Goal: Task Accomplishment & Management: Use online tool/utility

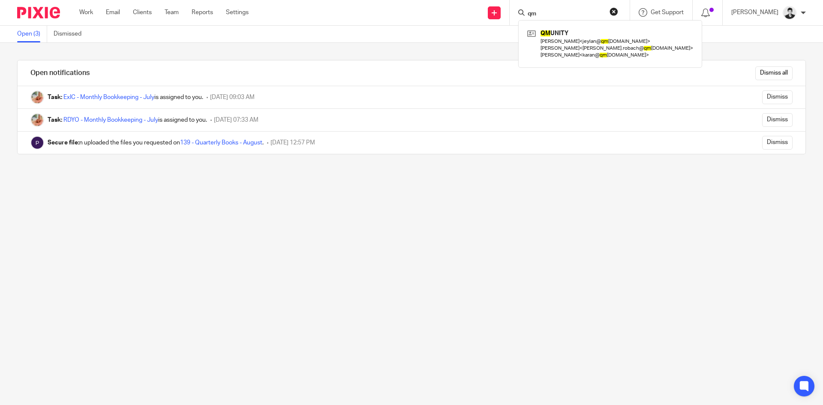
drag, startPoint x: 559, startPoint y: 15, endPoint x: 534, endPoint y: 15, distance: 24.9
click at [534, 15] on div "qm" at bounding box center [568, 12] width 100 height 11
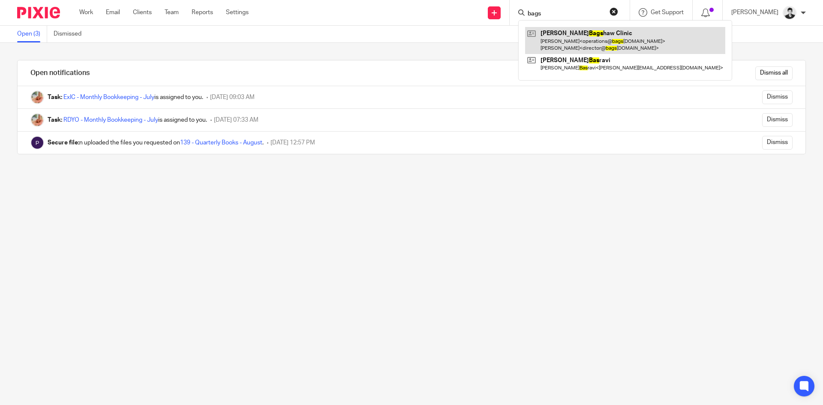
type input "bags"
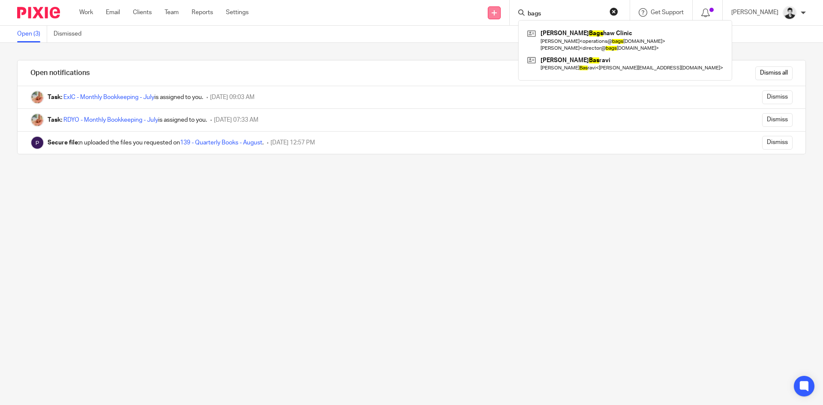
drag, startPoint x: 565, startPoint y: 12, endPoint x: 504, endPoint y: 11, distance: 61.3
click at [504, 11] on div "Send new email Create task Add client bags Elizabeth Bags haw Clinic Ivana Sigu…" at bounding box center [541, 12] width 561 height 25
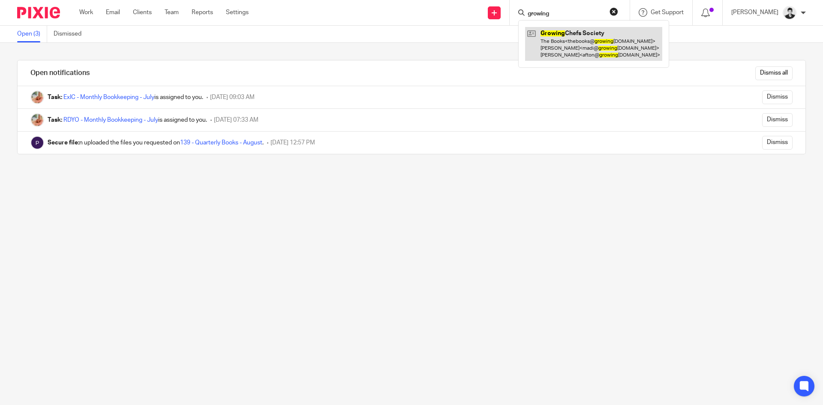
type input "growing"
click at [564, 34] on link at bounding box center [593, 44] width 137 height 34
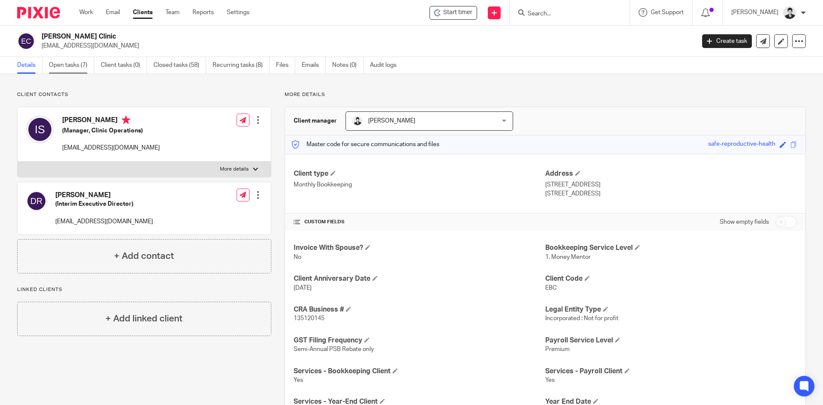
click at [85, 64] on link "Open tasks (7)" at bounding box center [71, 65] width 45 height 17
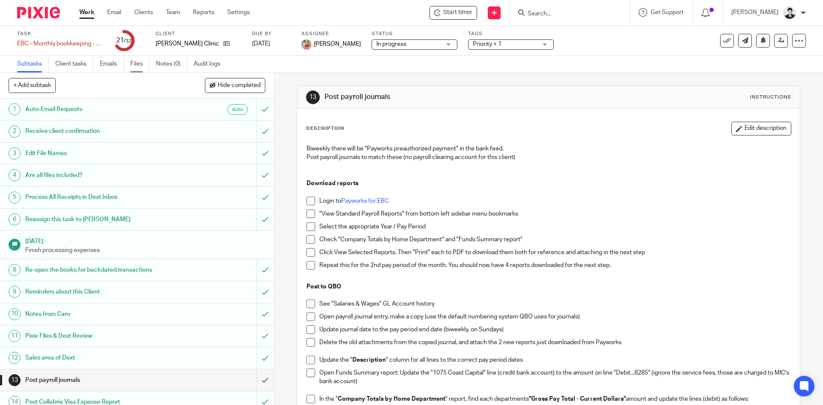
click at [132, 66] on link "Files" at bounding box center [139, 64] width 19 height 17
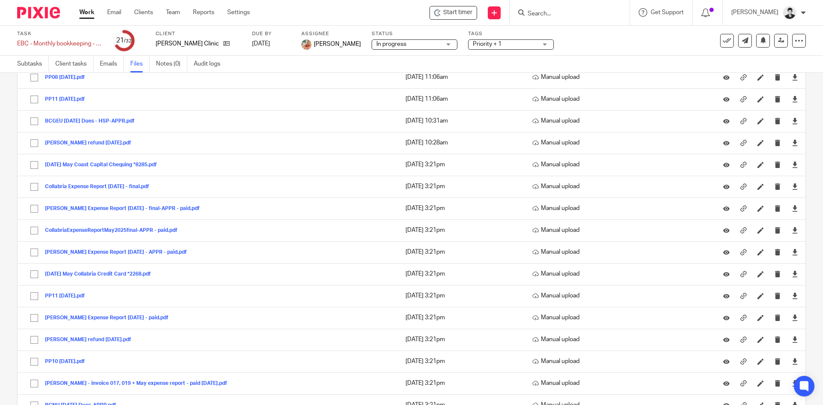
scroll to position [111, 0]
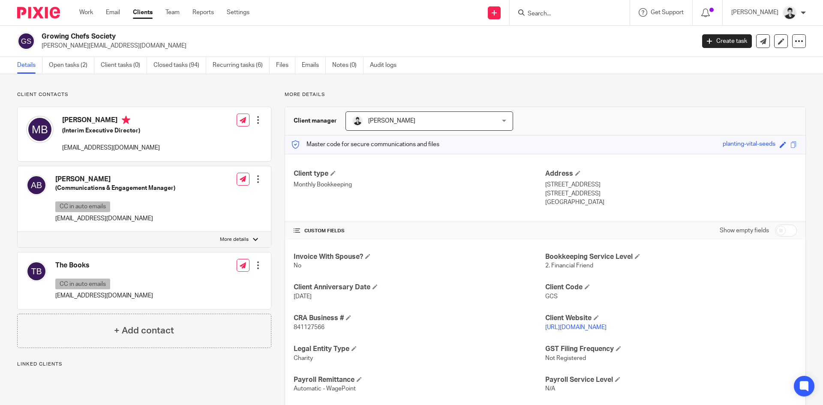
click at [68, 66] on link "Open tasks (2)" at bounding box center [71, 65] width 45 height 17
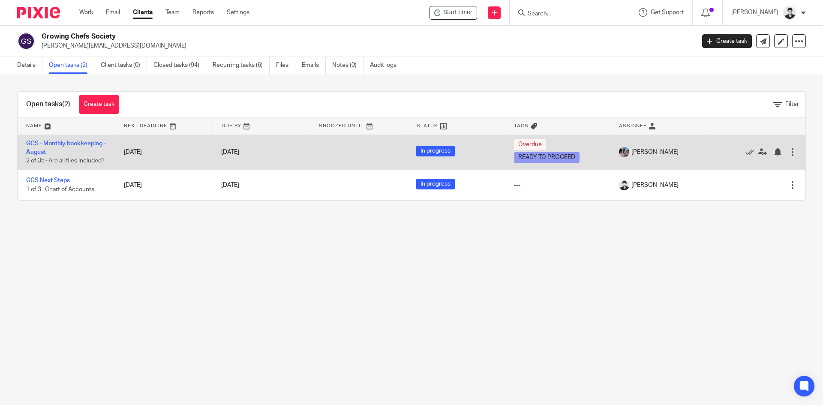
click at [788, 156] on div at bounding box center [792, 152] width 9 height 9
click at [70, 143] on link "GCS - Monthly bookkeeping - August" at bounding box center [66, 148] width 80 height 15
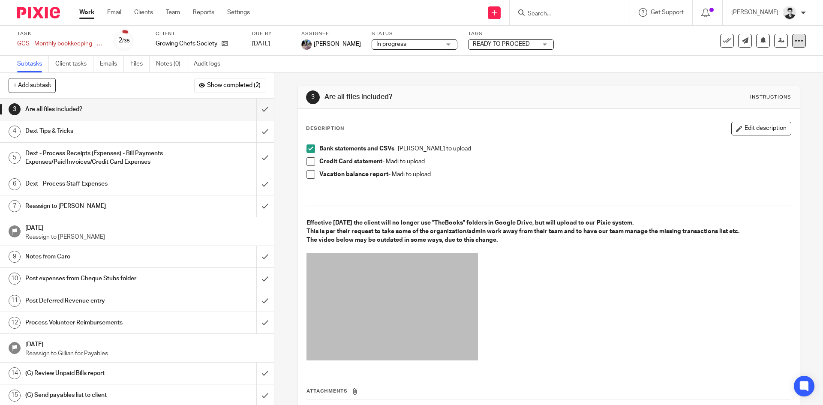
click at [797, 45] on div at bounding box center [799, 41] width 14 height 14
click at [774, 61] on span "See template in use" at bounding box center [764, 62] width 53 height 6
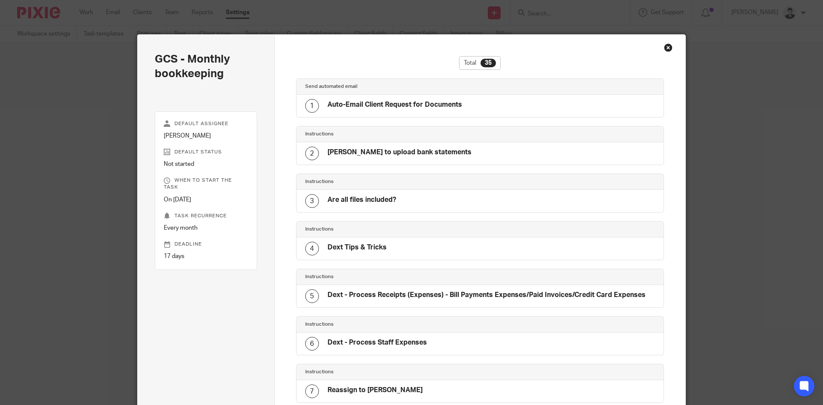
scroll to position [1388, 0]
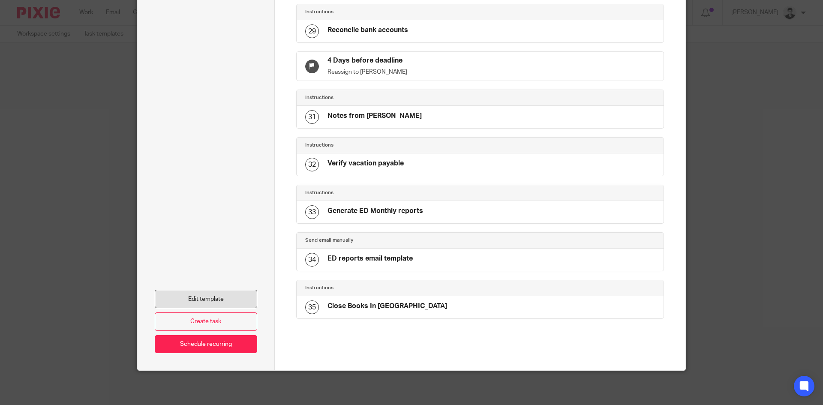
click at [213, 290] on link "Edit template" at bounding box center [206, 299] width 102 height 18
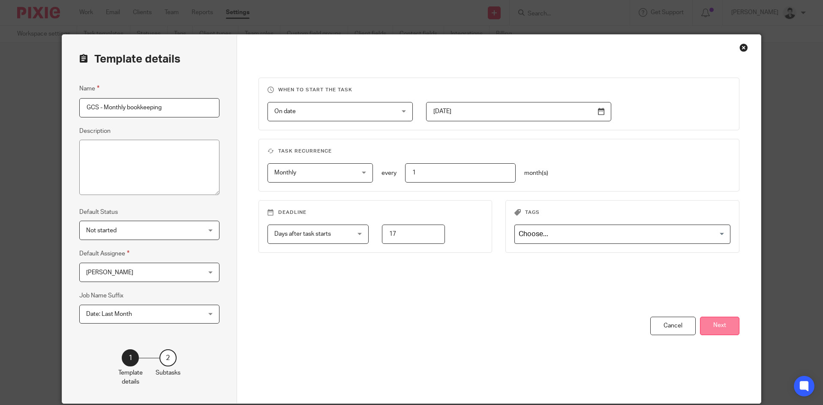
click at [720, 321] on button "Next" at bounding box center [719, 326] width 39 height 18
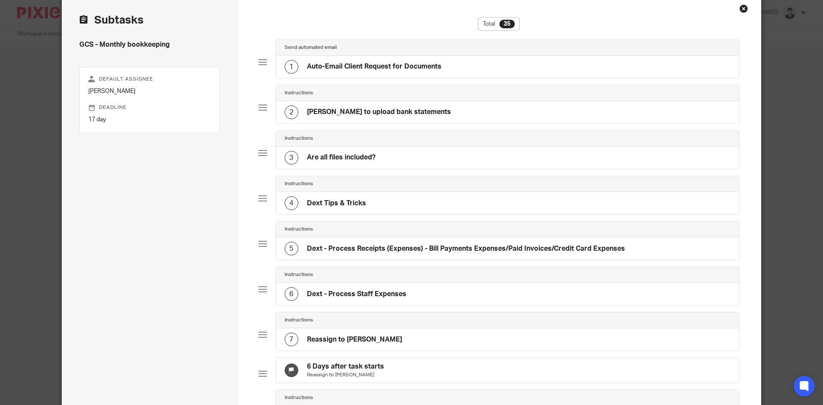
scroll to position [45, 0]
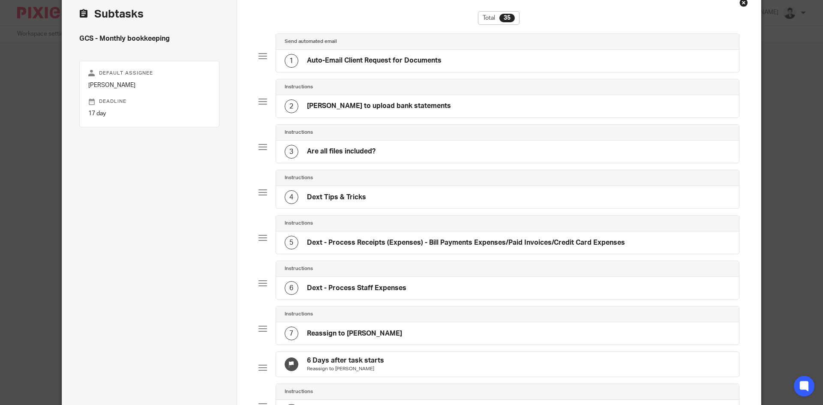
click at [526, 57] on div "1 Auto-Email Client Request for Documents" at bounding box center [507, 61] width 463 height 22
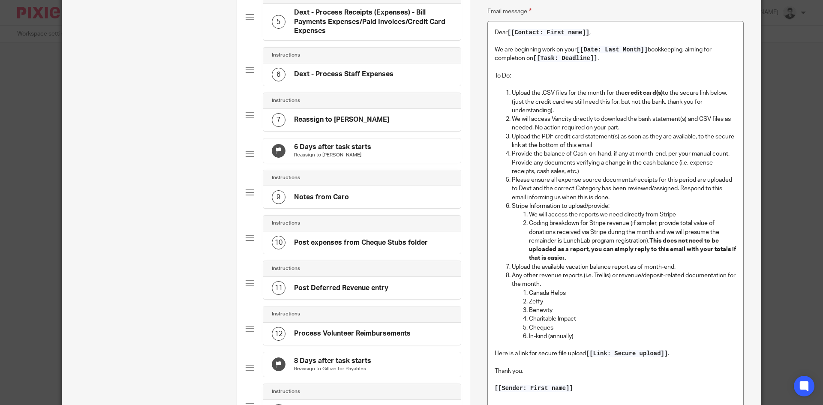
scroll to position [298, 0]
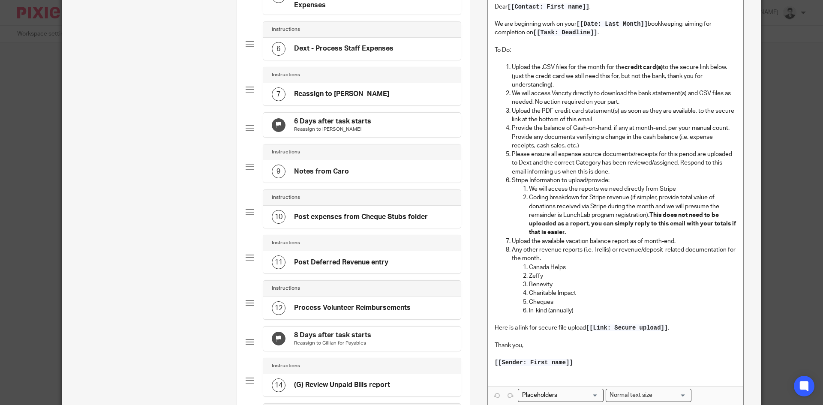
drag, startPoint x: 820, startPoint y: 87, endPoint x: 822, endPoint y: 35, distance: 52.8
click at [822, 35] on div "Template details Name GCS - Monthly bookkeeping Description Default Status Not …" at bounding box center [411, 202] width 823 height 405
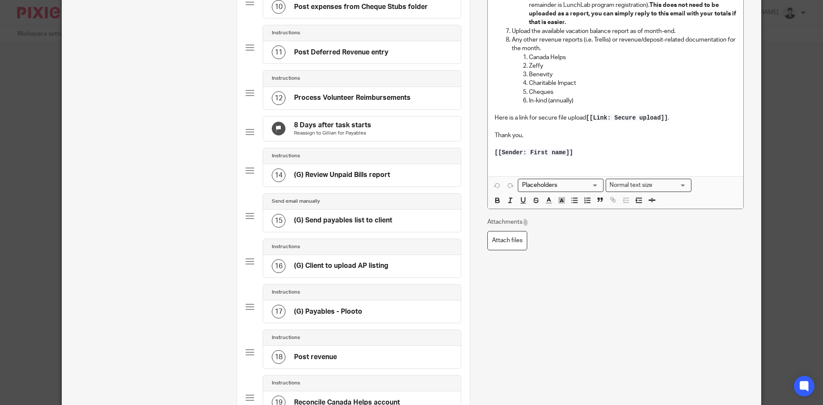
scroll to position [512, 0]
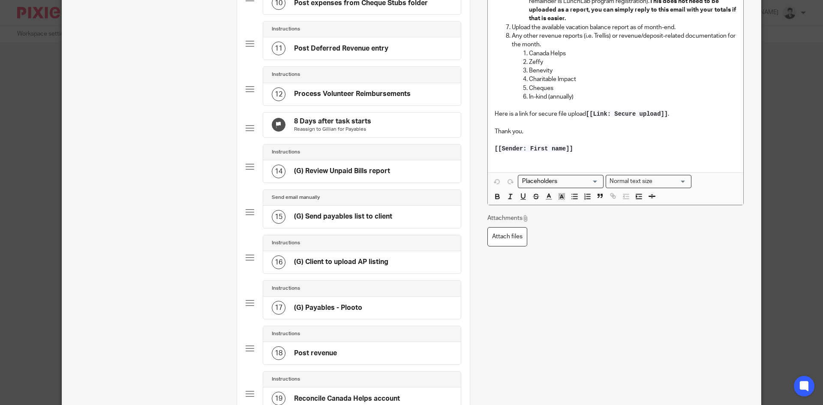
click at [355, 52] on h4 "Post Deferred Revenue entry" at bounding box center [341, 48] width 94 height 9
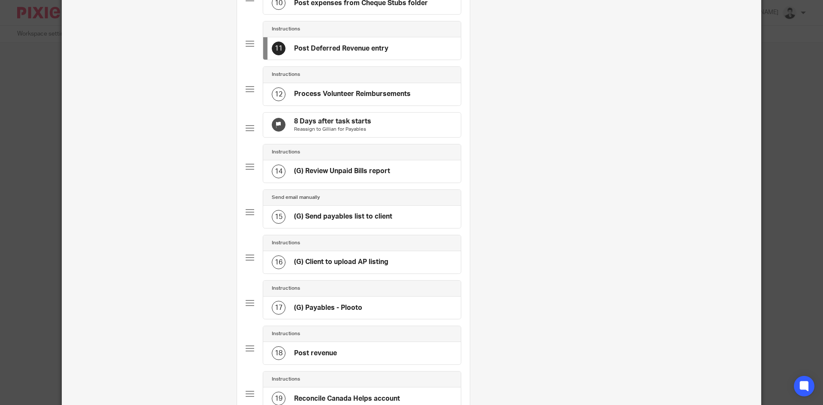
scroll to position [0, 0]
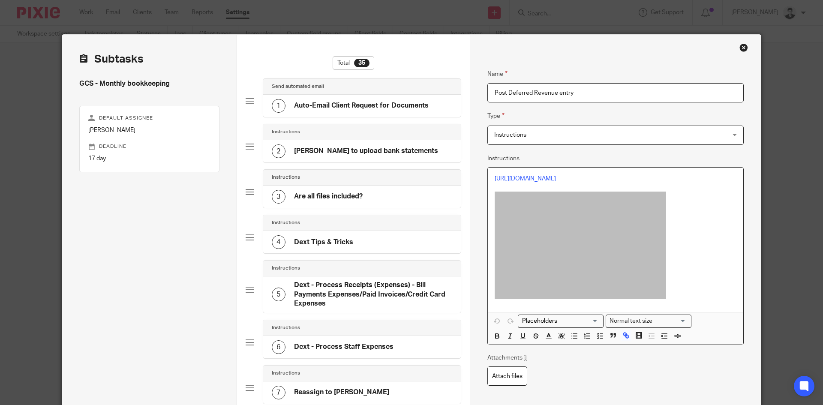
click at [555, 177] on link "https://docs.google.com/spreadsheets/d/16M-Cvqa5Mfke2IZCvbulpR6wEQE0PXiO/edit?g…" at bounding box center [525, 179] width 61 height 6
click at [556, 177] on link "https://docs.google.com/spreadsheets/d/16M-Cvqa5Mfke2IZCvbulpR6wEQE0PXiO/edit?g…" at bounding box center [525, 179] width 61 height 6
click at [556, 182] on link "https://docs.google.com/spreadsheets/d/16M-Cvqa5Mfke2IZCvbulpR6wEQE0PXiO/edit?g…" at bounding box center [525, 179] width 61 height 6
click at [572, 202] on link "https://docs.google.com/spreadsheets/d/16M-Cvqa5Mfke2IZCvbulpR6wEQE0PXiO/edit?g…" at bounding box center [569, 204] width 61 height 9
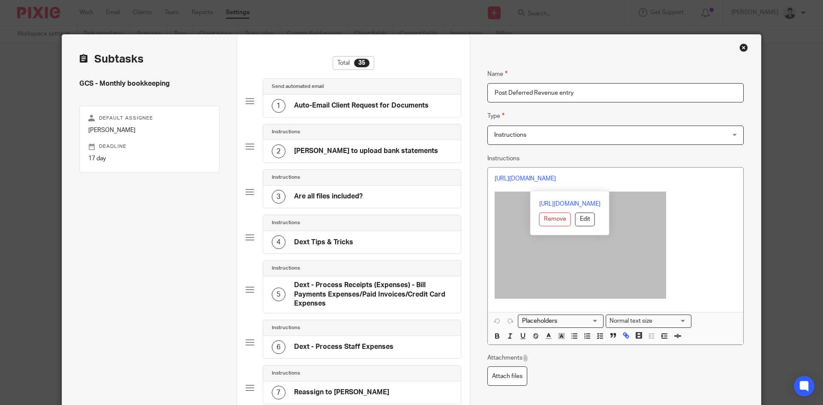
click at [741, 51] on div "Close this dialog window" at bounding box center [743, 47] width 9 height 9
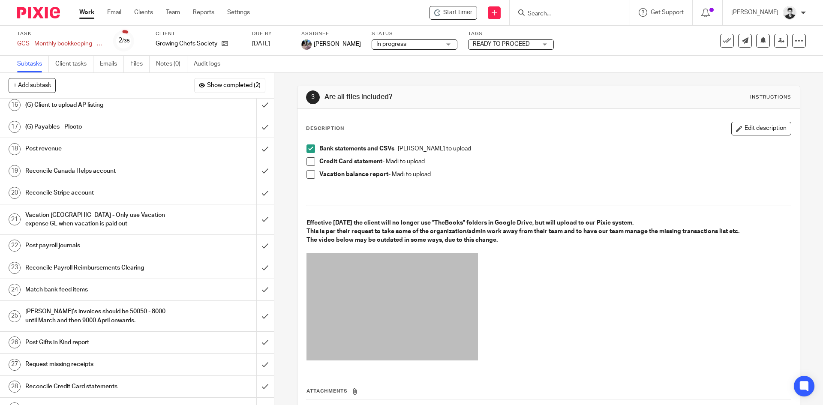
scroll to position [466, 0]
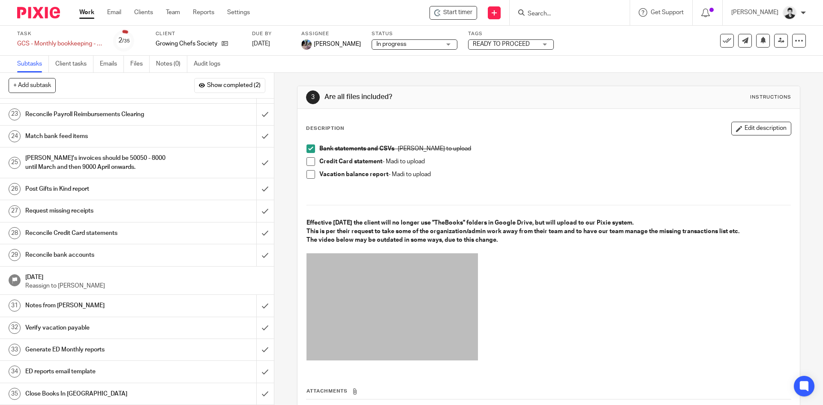
click at [69, 350] on h1 "Generate ED Monthly reports" at bounding box center [99, 349] width 148 height 13
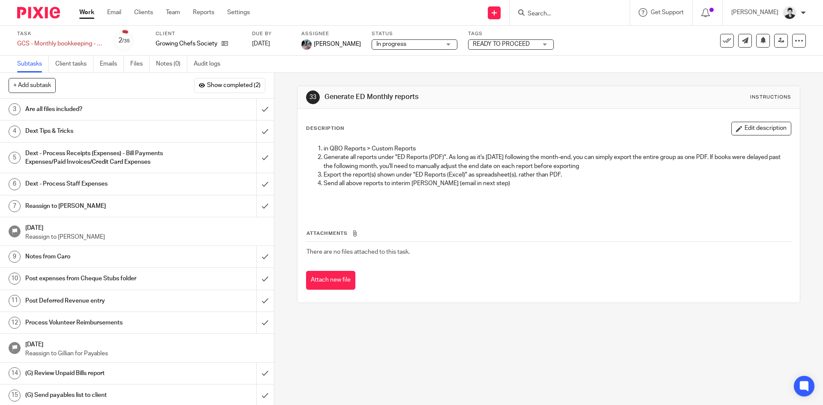
drag, startPoint x: 748, startPoint y: 128, endPoint x: 741, endPoint y: 128, distance: 7.3
click at [748, 128] on button "Edit description" at bounding box center [761, 129] width 60 height 14
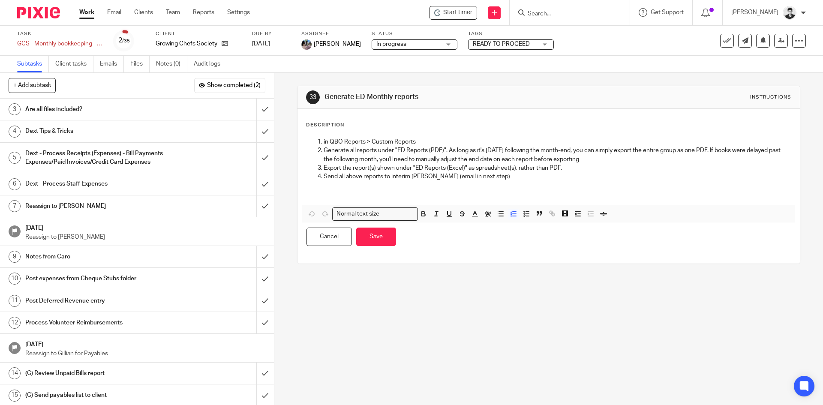
drag, startPoint x: 416, startPoint y: 140, endPoint x: 471, endPoint y: 85, distance: 77.3
click at [417, 140] on p "in QBO Reports > Custom Reports" at bounding box center [557, 142] width 467 height 9
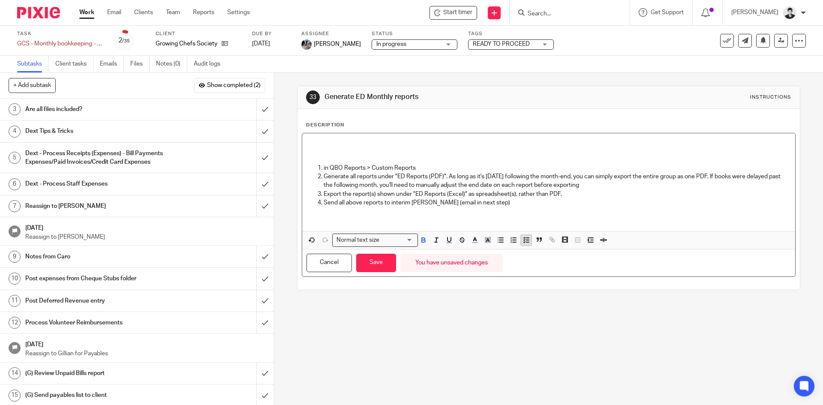
click at [522, 241] on icon "button" at bounding box center [526, 240] width 8 height 8
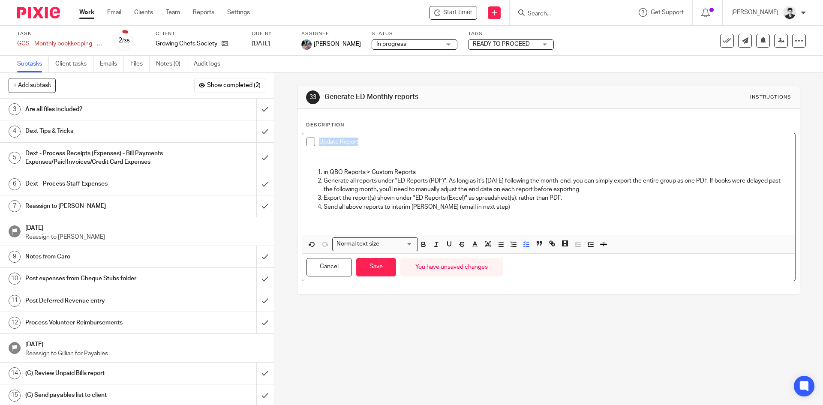
click at [319, 141] on p "Update Report" at bounding box center [554, 142] width 471 height 9
click at [394, 139] on p "Update Report" at bounding box center [554, 142] width 471 height 9
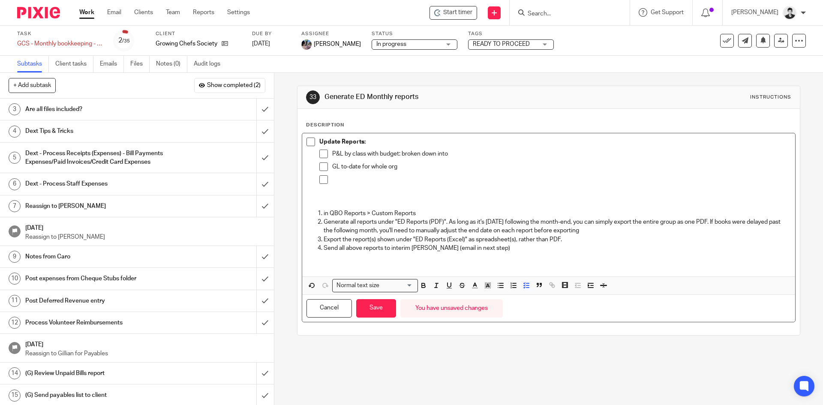
click at [353, 181] on p at bounding box center [561, 179] width 458 height 9
click at [461, 153] on p "P&L by class with budget: broken down into" at bounding box center [561, 154] width 458 height 9
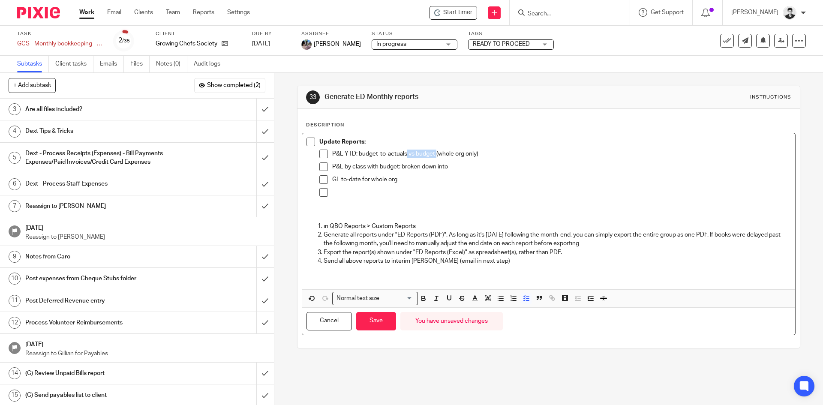
click at [434, 153] on p "P&L YTD: budget-to-actuals vs budget (whole org only)" at bounding box center [561, 154] width 458 height 9
drag, startPoint x: 433, startPoint y: 154, endPoint x: 446, endPoint y: 155, distance: 12.9
click at [446, 155] on p "P&L YTD: budget-to-actuals (whole org only)" at bounding box center [561, 154] width 458 height 9
drag, startPoint x: 471, startPoint y: 165, endPoint x: 412, endPoint y: 165, distance: 59.1
click at [412, 165] on p "P&L YTD by class with budget: broken down into" at bounding box center [561, 166] width 458 height 9
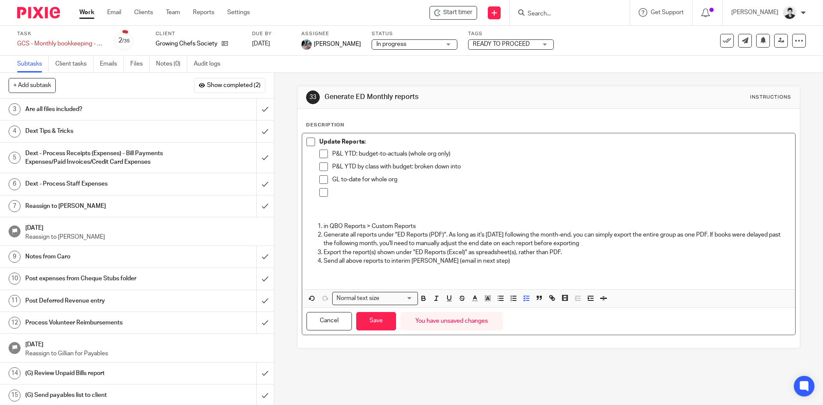
click at [494, 168] on p "P&L YTD by class with budget: broken down into" at bounding box center [561, 166] width 458 height 9
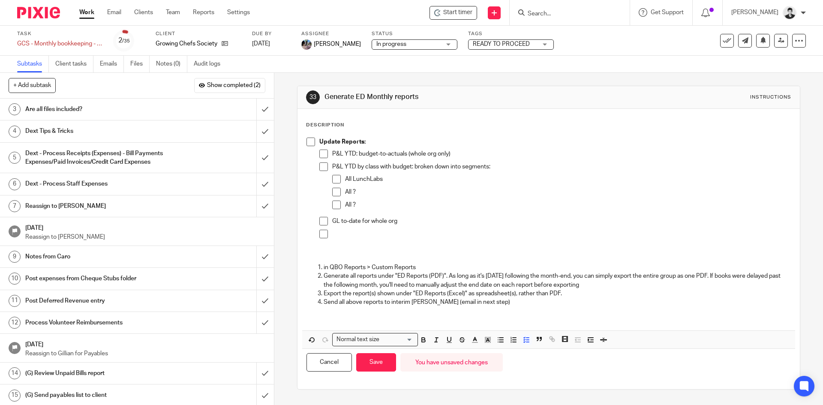
click at [495, 164] on p "P&L YTD by class with budget: broken down into segments:" at bounding box center [561, 166] width 458 height 9
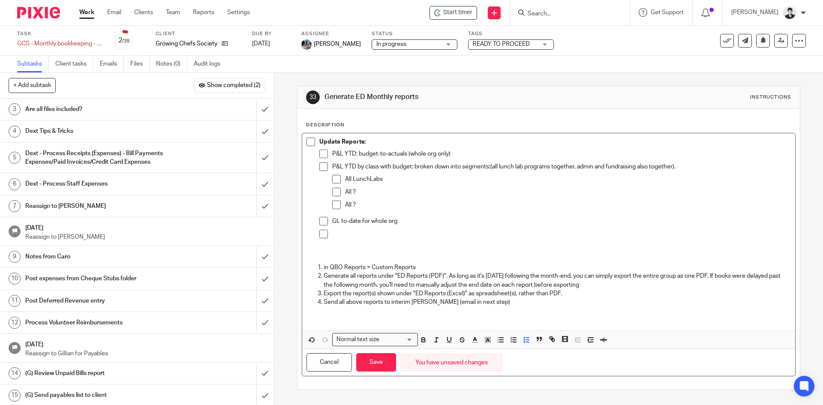
drag, startPoint x: 368, startPoint y: 204, endPoint x: 346, endPoint y: 195, distance: 23.5
click at [346, 195] on ul "All LunchLabs All ? All ?" at bounding box center [561, 194] width 458 height 39
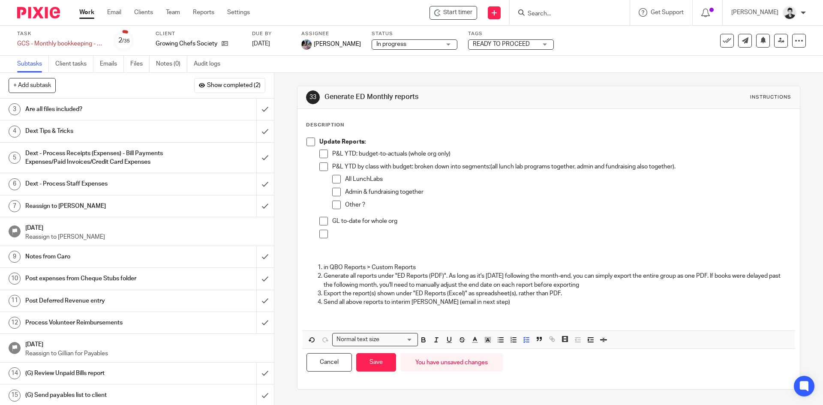
drag, startPoint x: 339, startPoint y: 230, endPoint x: 344, endPoint y: 232, distance: 5.8
click at [339, 230] on p at bounding box center [561, 234] width 458 height 9
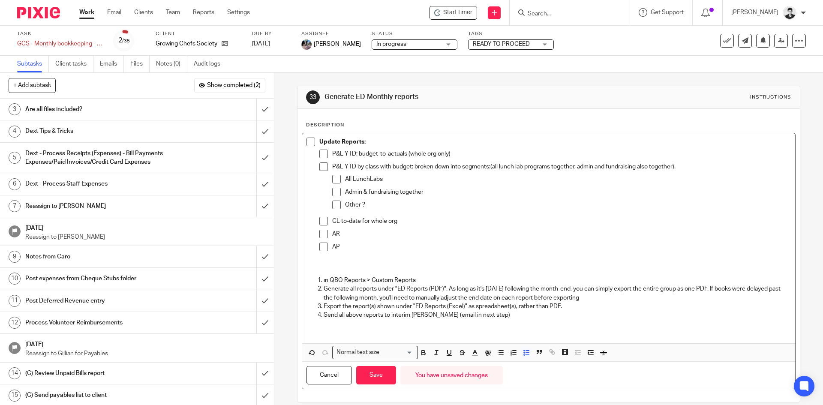
click at [332, 235] on p "AR" at bounding box center [561, 234] width 458 height 9
click at [382, 243] on p "Aged AP detail" at bounding box center [561, 247] width 458 height 9
click at [379, 378] on button "Save" at bounding box center [376, 375] width 40 height 18
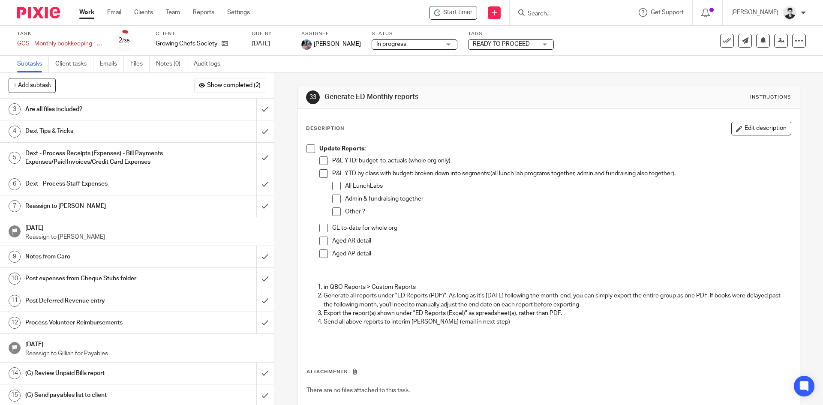
click at [133, 111] on h1 "Are all files included?" at bounding box center [99, 109] width 148 height 13
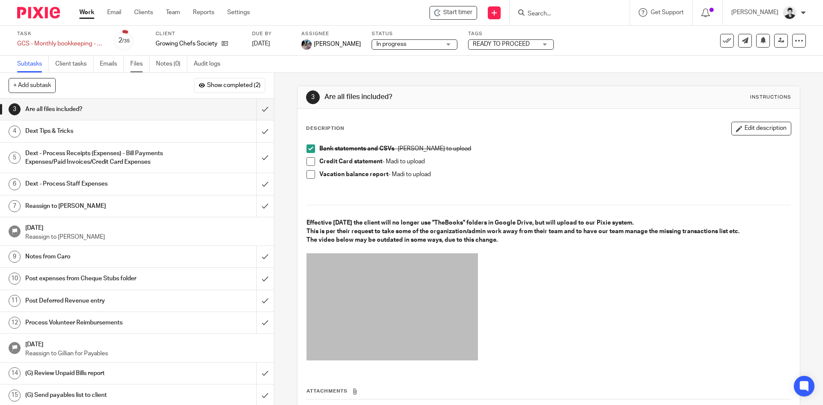
click at [140, 67] on link "Files" at bounding box center [139, 64] width 19 height 17
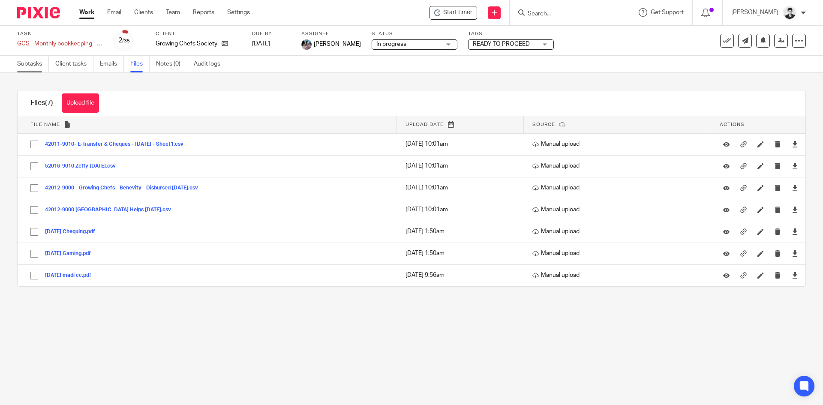
click at [40, 65] on link "Subtasks" at bounding box center [33, 64] width 32 height 17
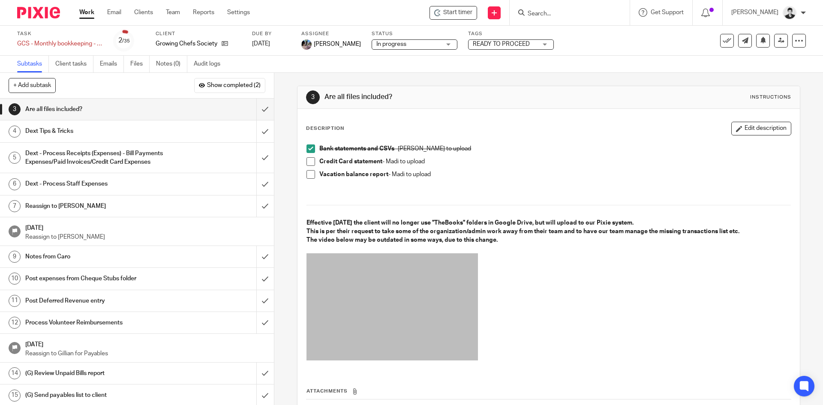
click at [308, 160] on span at bounding box center [310, 161] width 9 height 9
click at [132, 61] on link "Files" at bounding box center [139, 64] width 19 height 17
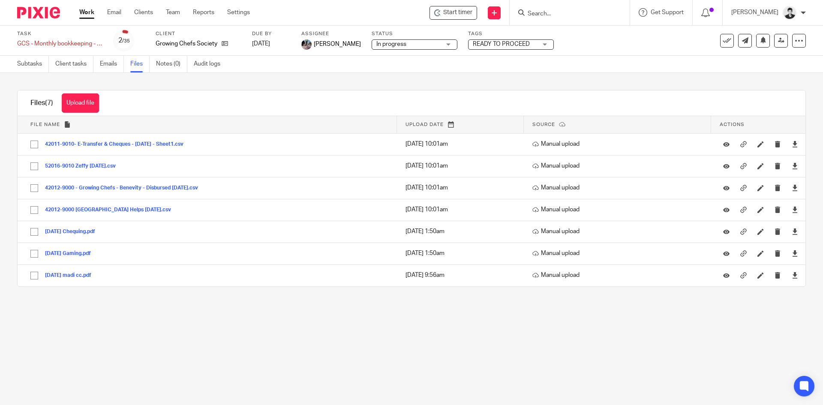
click at [86, 14] on link "Work" at bounding box center [86, 12] width 15 height 9
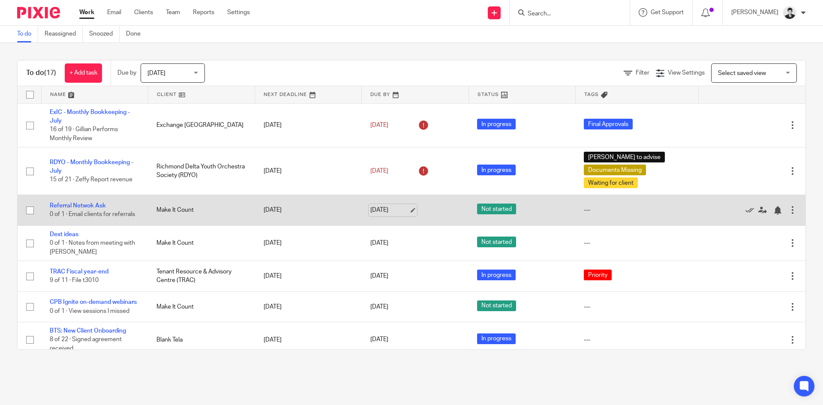
click at [396, 209] on link "[DATE]" at bounding box center [389, 210] width 39 height 9
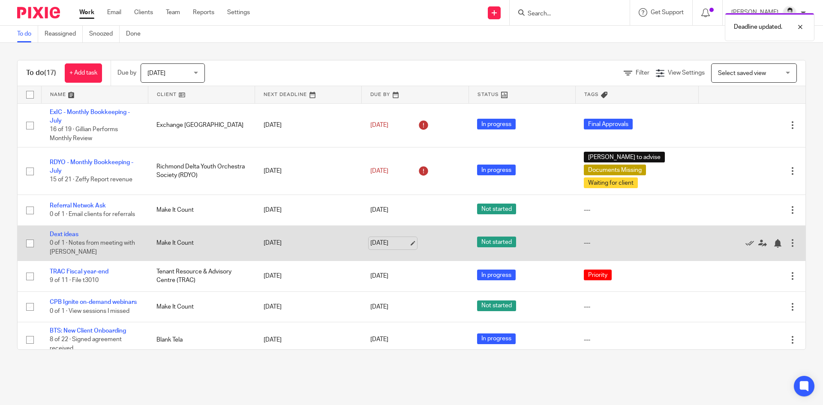
click at [387, 240] on link "[DATE]" at bounding box center [389, 243] width 39 height 9
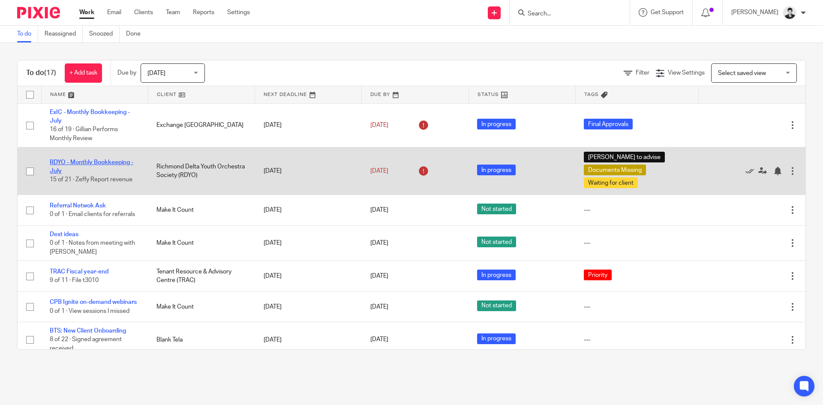
click at [84, 165] on link "RDYO - Monthly Bookkeeping - July" at bounding box center [92, 166] width 84 height 15
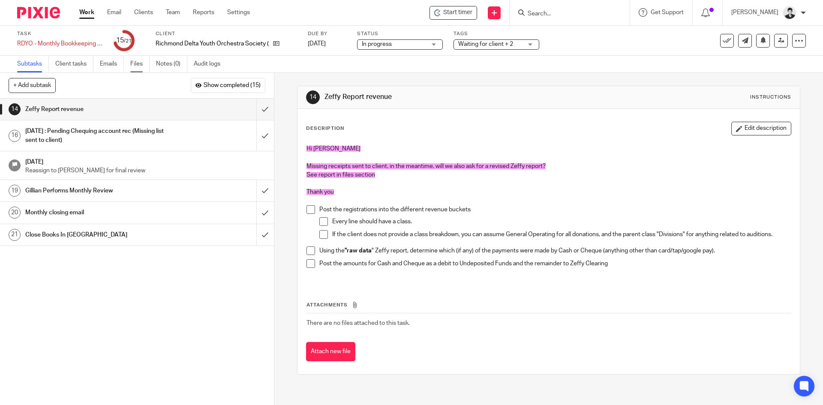
click at [140, 62] on link "Files" at bounding box center [139, 64] width 19 height 17
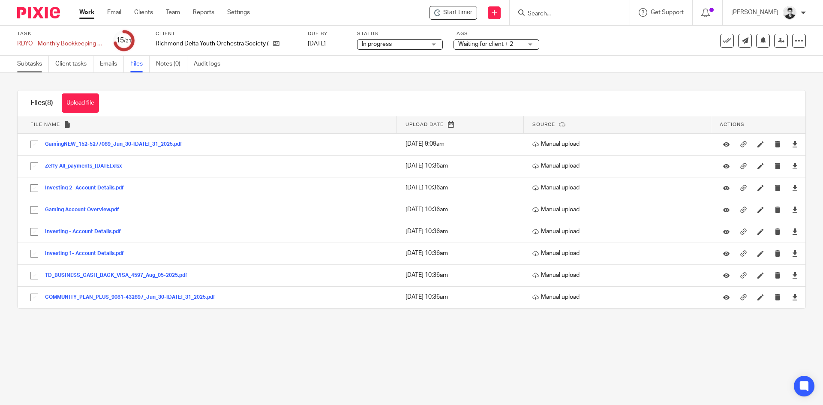
click at [24, 63] on link "Subtasks" at bounding box center [33, 64] width 32 height 17
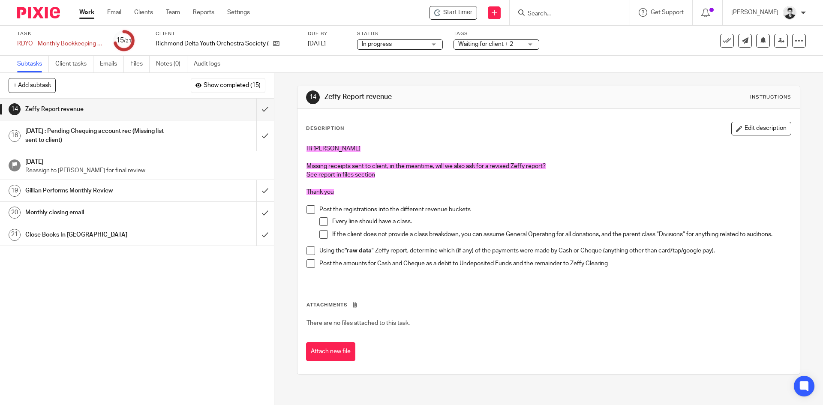
click at [84, 12] on link "Work" at bounding box center [86, 12] width 15 height 9
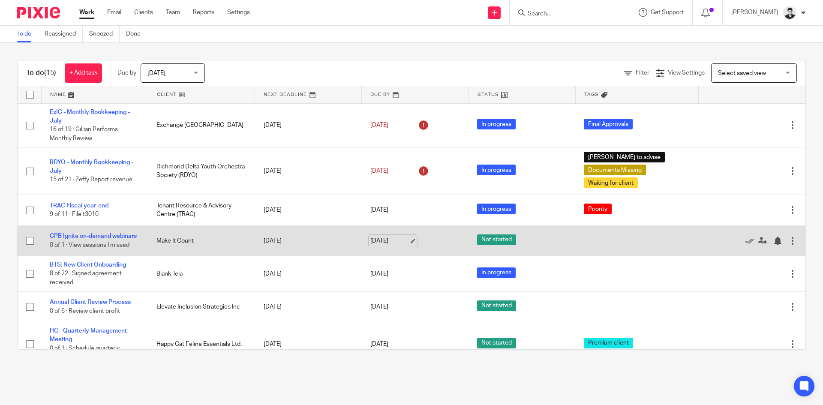
click at [399, 245] on link "[DATE]" at bounding box center [389, 241] width 39 height 9
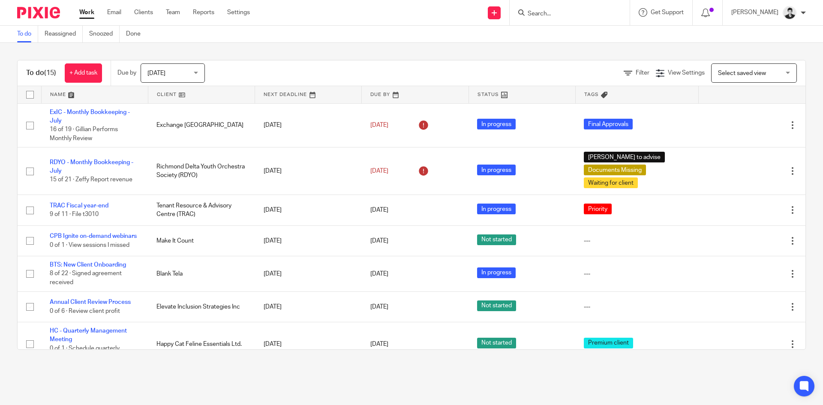
click at [459, 368] on main "To do Reassigned Snoozed Done To do (15) + Add task Due by [DATE] [DATE] [DATE]…" at bounding box center [411, 202] width 823 height 405
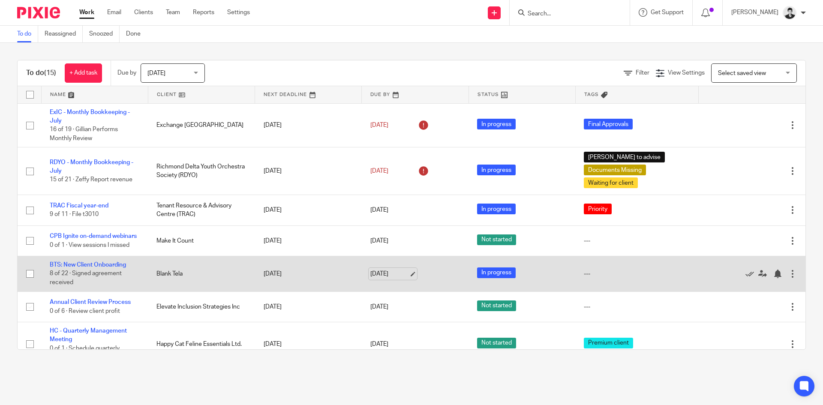
click at [393, 278] on link "[DATE]" at bounding box center [389, 274] width 39 height 9
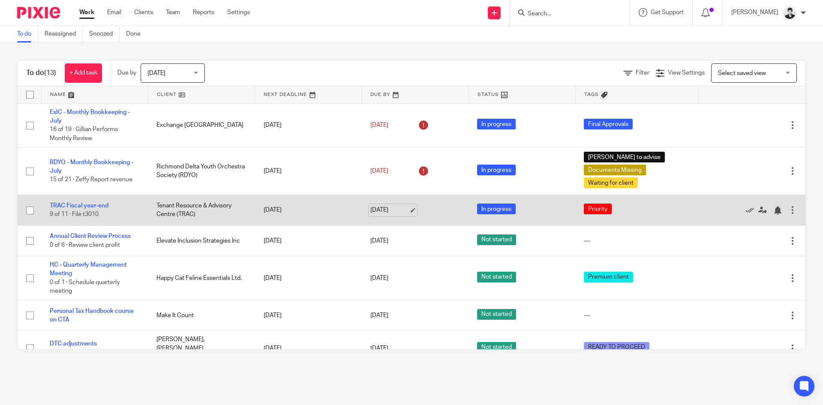
click at [393, 206] on link "[DATE]" at bounding box center [389, 210] width 39 height 9
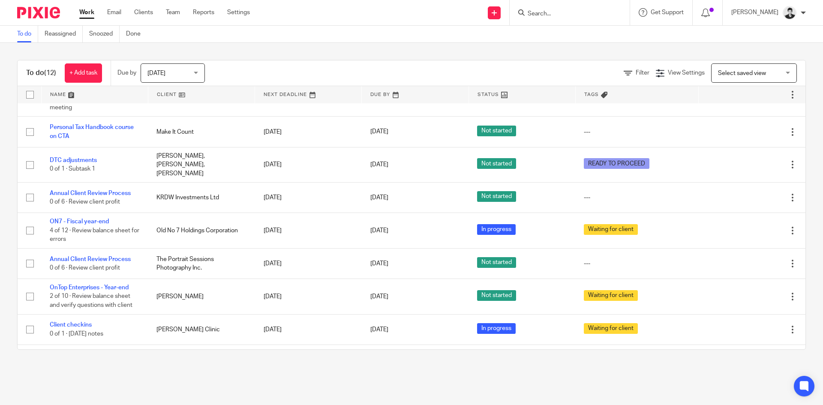
scroll to position [174, 0]
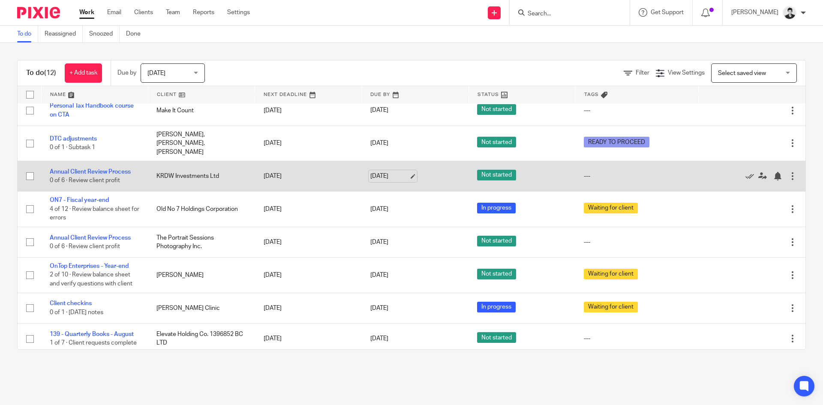
click at [388, 172] on link "[DATE]" at bounding box center [389, 176] width 39 height 9
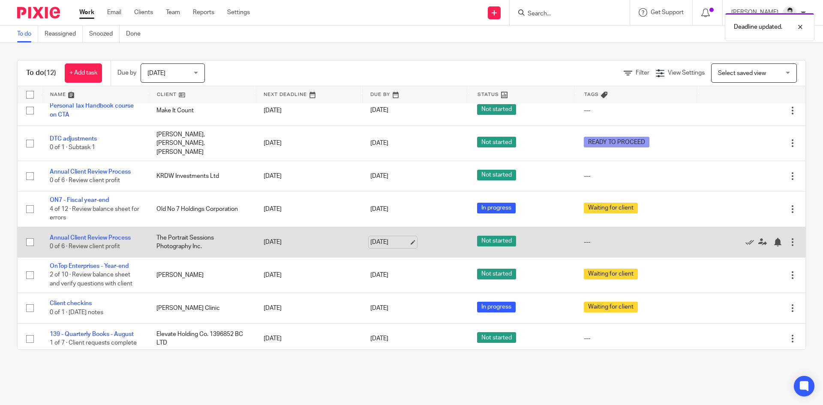
click at [400, 238] on link "[DATE]" at bounding box center [389, 242] width 39 height 9
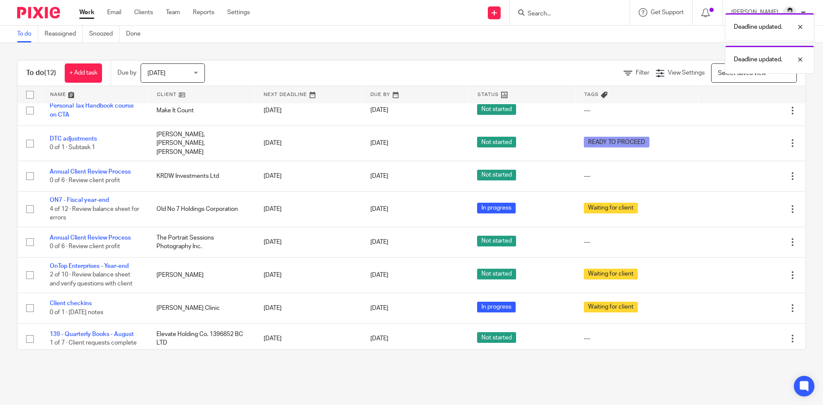
click at [418, 374] on main "To do Reassigned Snoozed Done To do (12) + Add task Due by Today Today Today To…" at bounding box center [411, 202] width 823 height 405
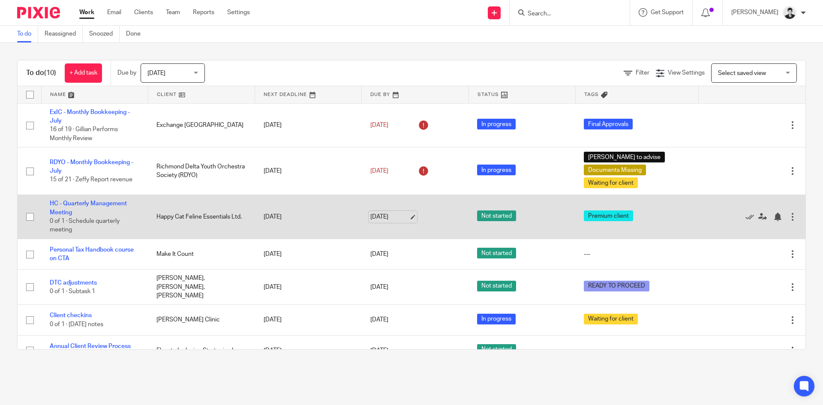
click at [385, 219] on link "[DATE]" at bounding box center [389, 217] width 39 height 9
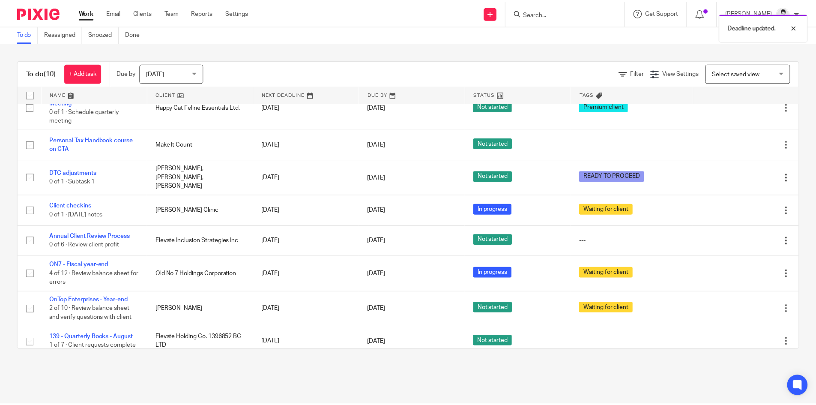
scroll to position [113, 0]
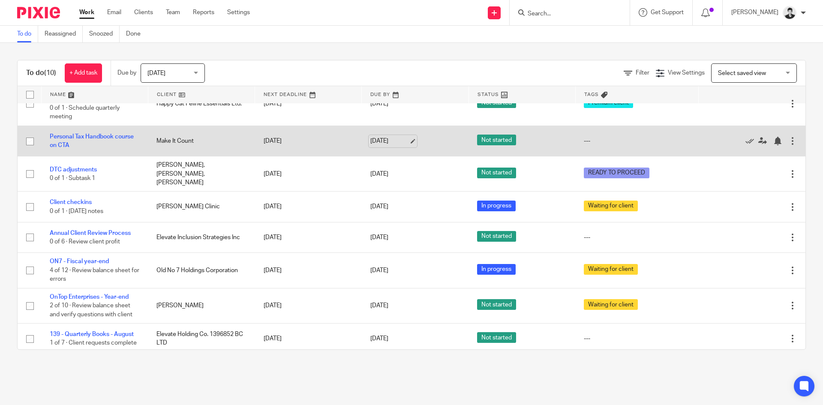
click at [405, 137] on link "[DATE]" at bounding box center [389, 141] width 39 height 9
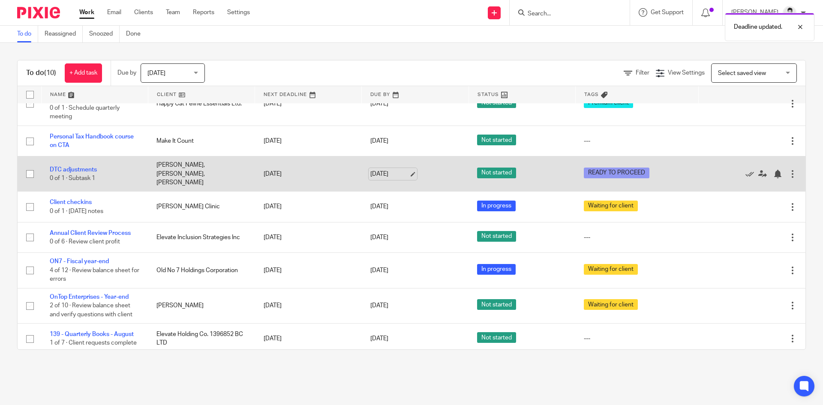
click at [394, 170] on link "[DATE]" at bounding box center [389, 174] width 39 height 9
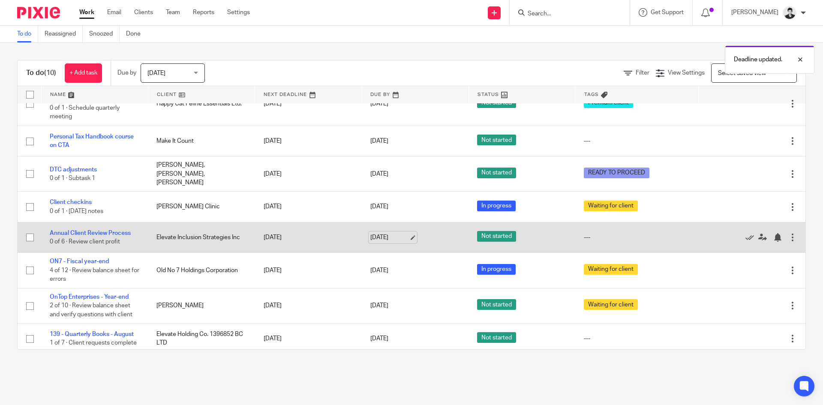
click at [379, 235] on link "[DATE]" at bounding box center [389, 237] width 39 height 9
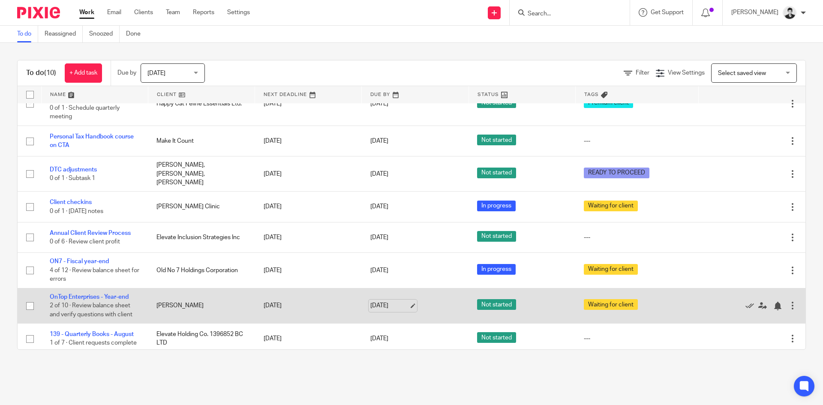
click at [392, 304] on link "[DATE]" at bounding box center [389, 305] width 39 height 9
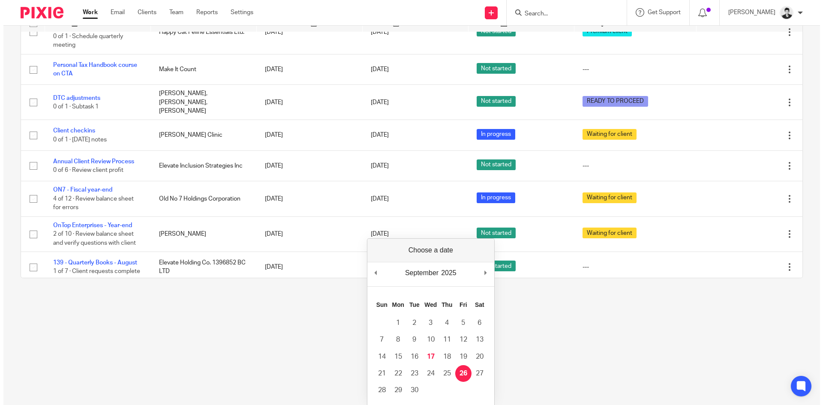
scroll to position [0, 0]
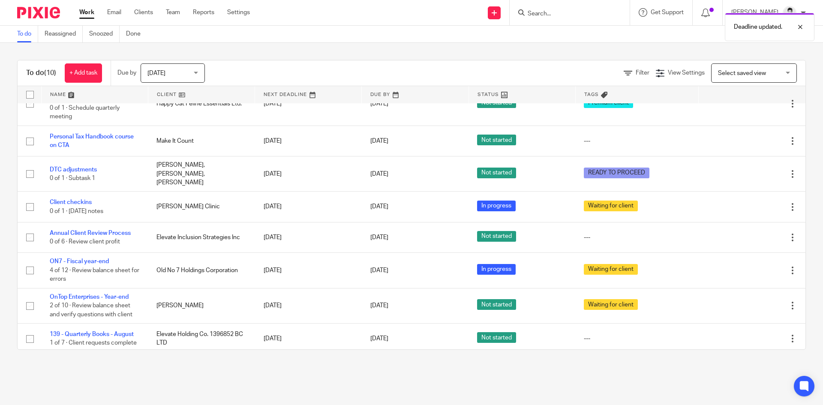
click at [357, 363] on div "To do (10) + Add task Due by [DATE] [DATE] [DATE] [DATE] This week Next week Th…" at bounding box center [411, 205] width 823 height 324
